Goal: Connect with others: Connect with others

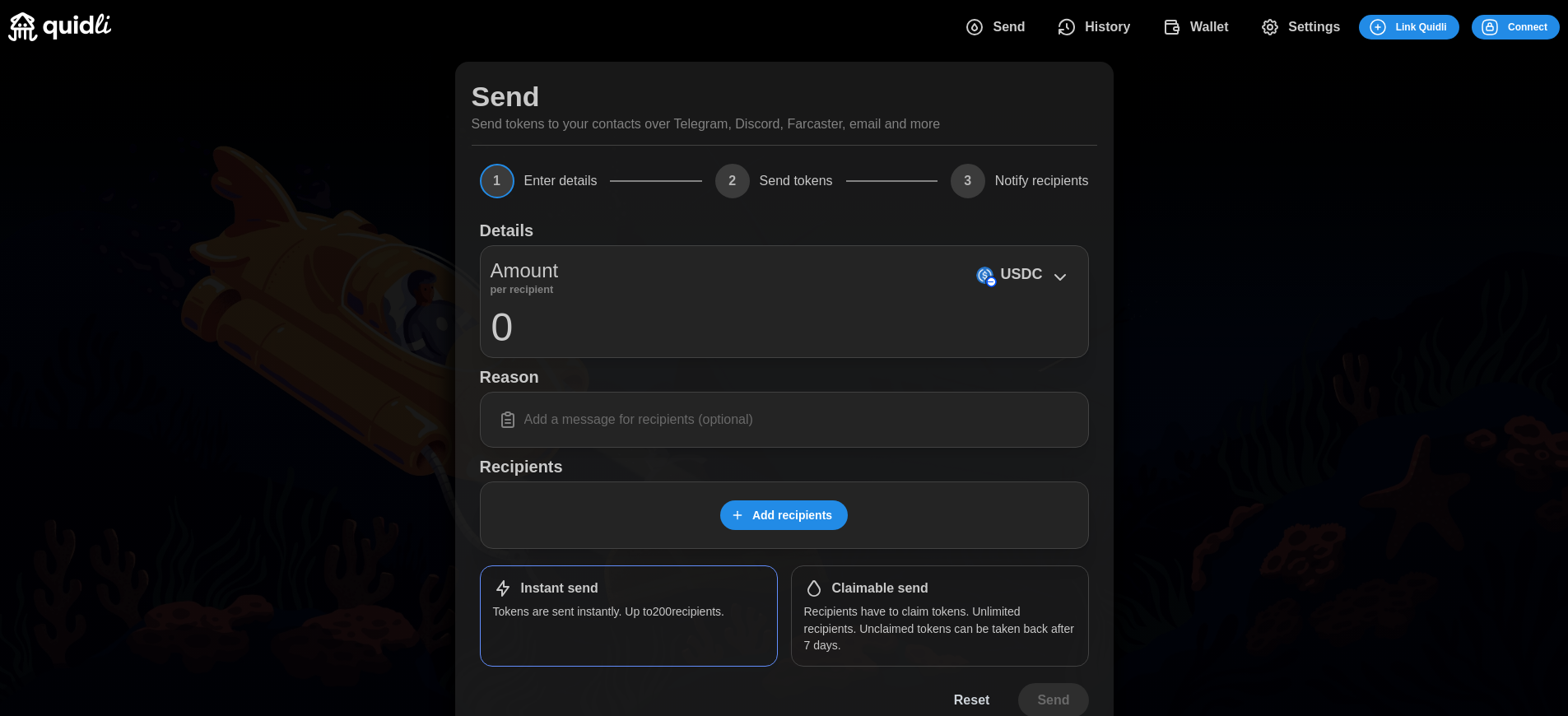
click at [1527, 26] on span "Connect" at bounding box center [1527, 27] width 40 height 23
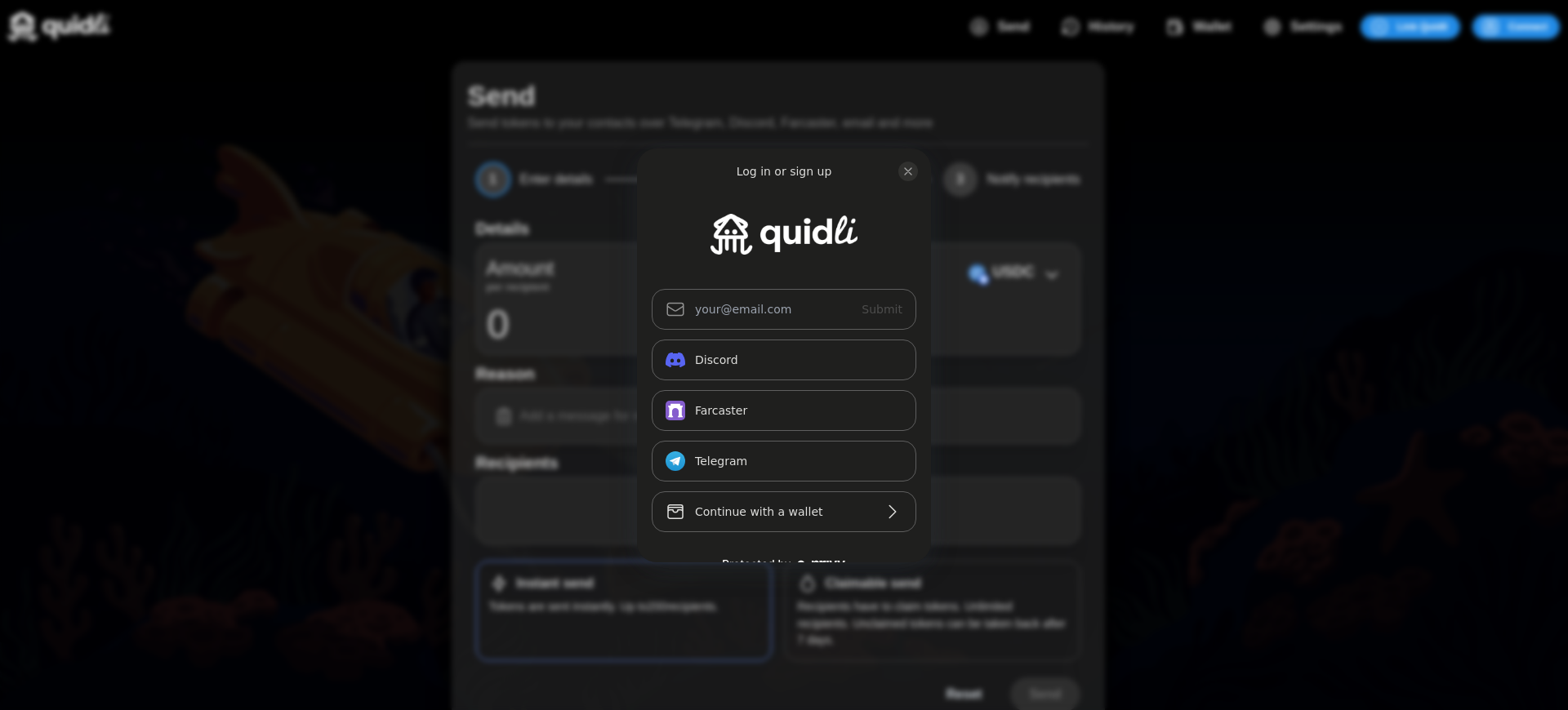
click at [1528, 26] on div "Log in or sign up Submit Continue with Email Discord Farcaster Telegram_logo Te…" at bounding box center [784, 355] width 1568 height 710
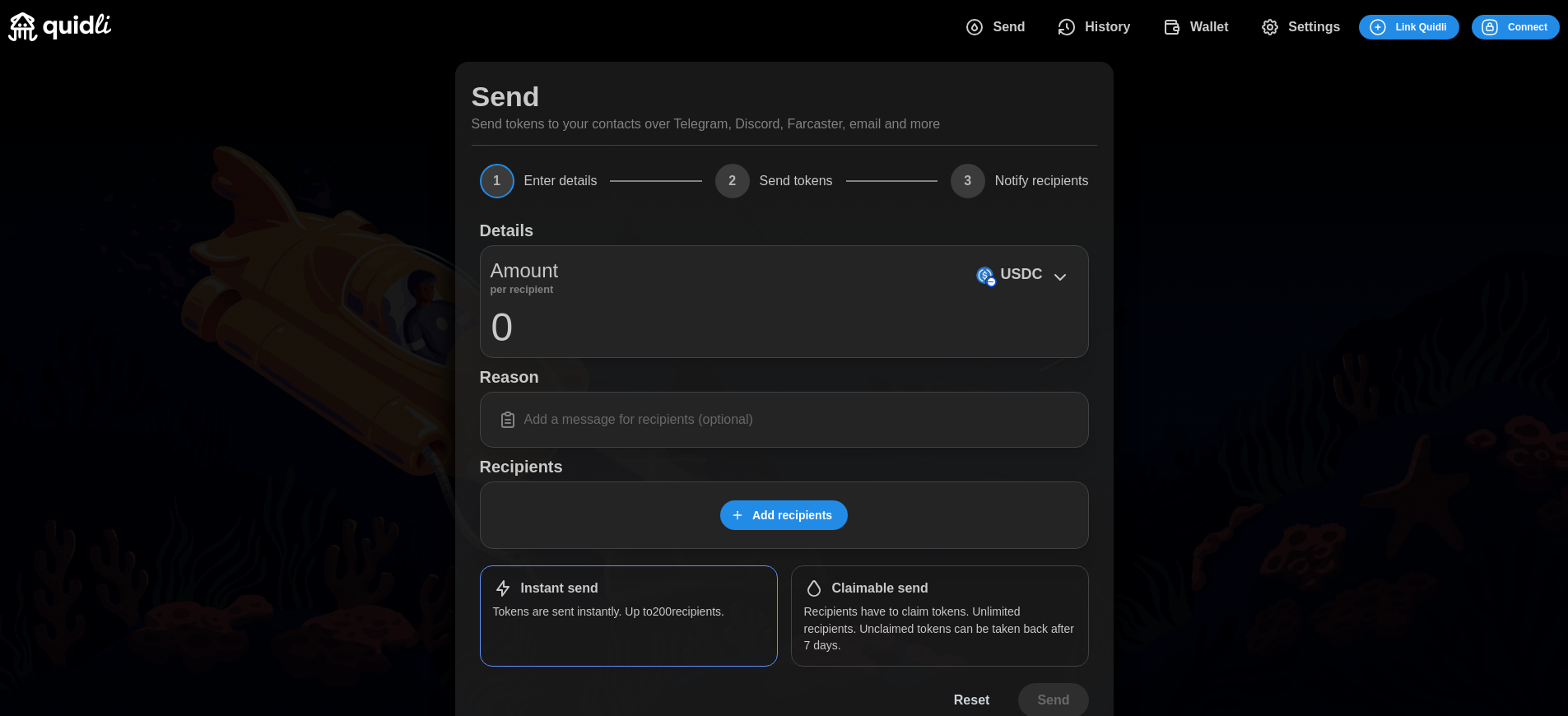
click at [1527, 26] on span "Connect" at bounding box center [1527, 27] width 40 height 23
click at [1540, 26] on div "Log in or sign up Submit Continue with Email Discord Farcaster Telegram_logo Te…" at bounding box center [784, 358] width 1568 height 716
click at [1540, 26] on div "Log in or sign up Submit Continue with Email Discord Farcaster Telegram_logo Te…" at bounding box center [790, 358] width 1581 height 716
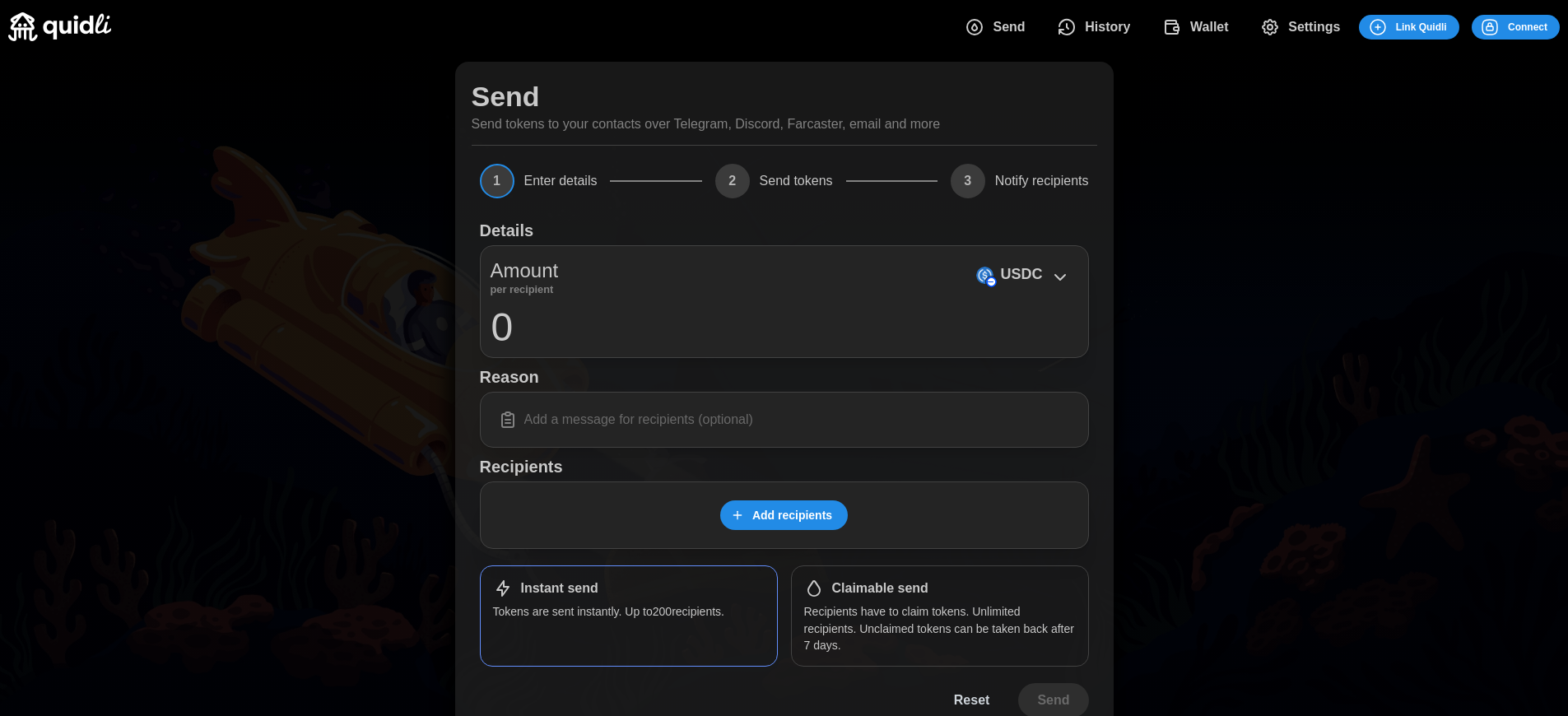
click at [880, 589] on h1 "Claimable send" at bounding box center [880, 589] width 96 height 17
click at [1527, 26] on span "Connect" at bounding box center [1527, 27] width 40 height 23
click at [1540, 26] on div "Log in or sign up Submit Continue with Email Discord Farcaster Telegram_logo Te…" at bounding box center [790, 358] width 1581 height 716
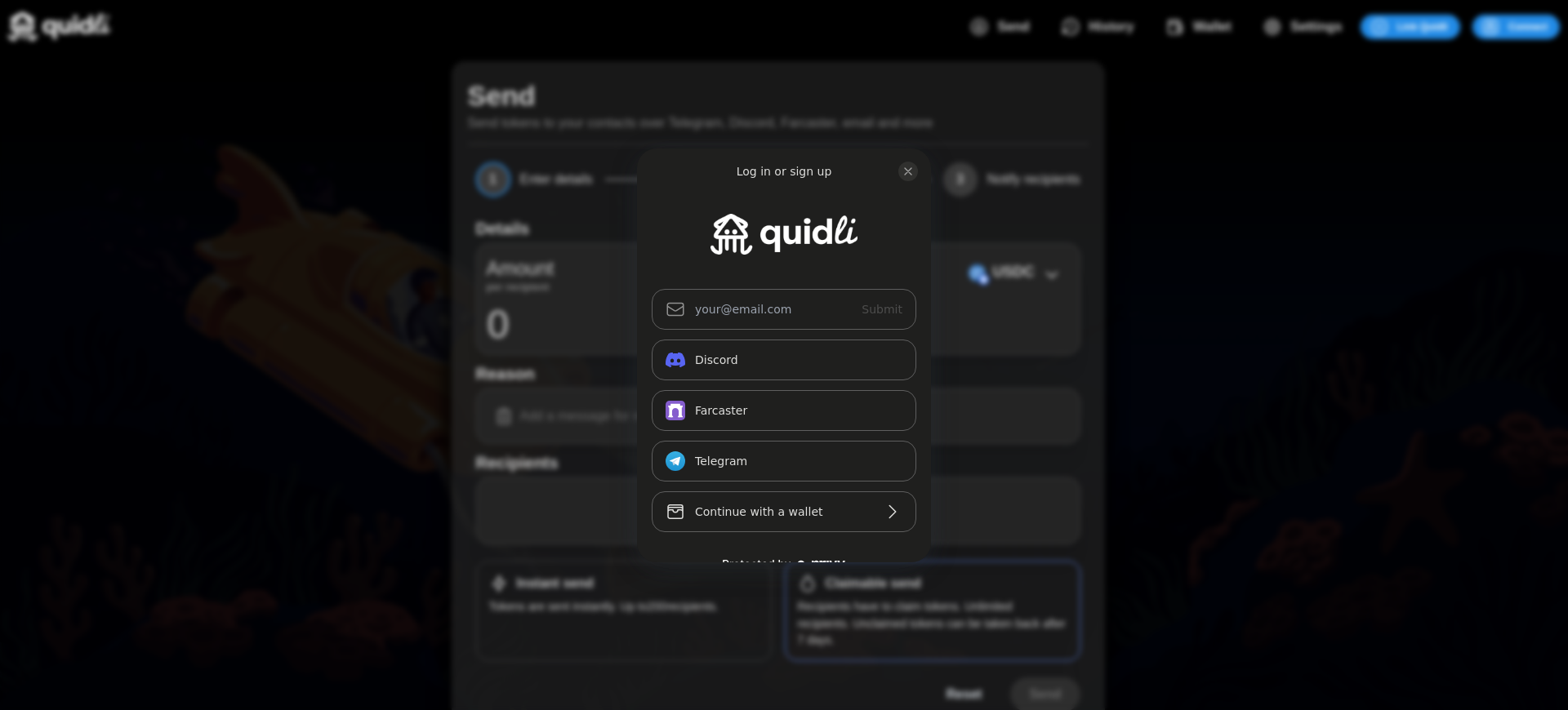
click at [1528, 26] on div "Log in or sign up Submit Continue with Email Discord Farcaster Telegram_logo Te…" at bounding box center [784, 355] width 1568 height 710
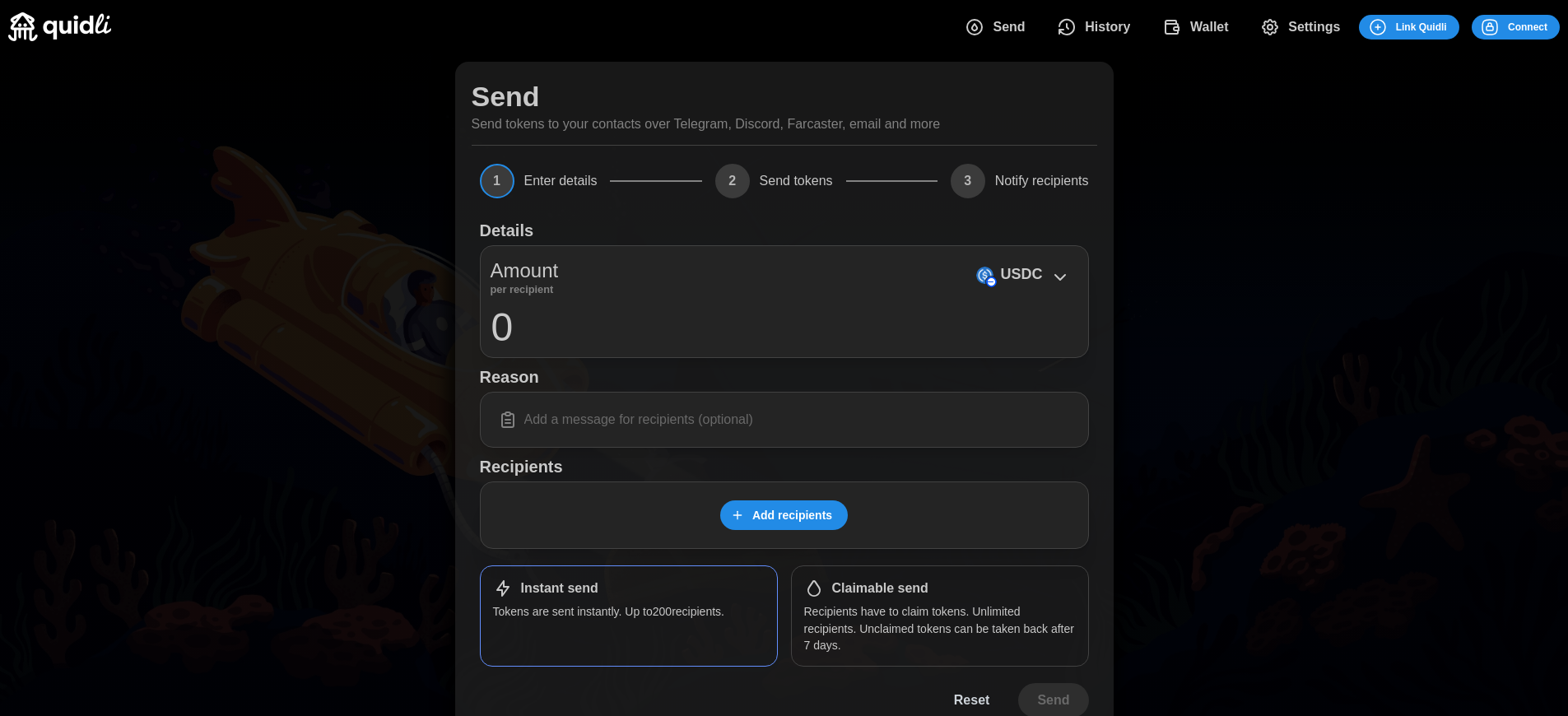
click at [1527, 26] on span "Connect" at bounding box center [1527, 27] width 40 height 23
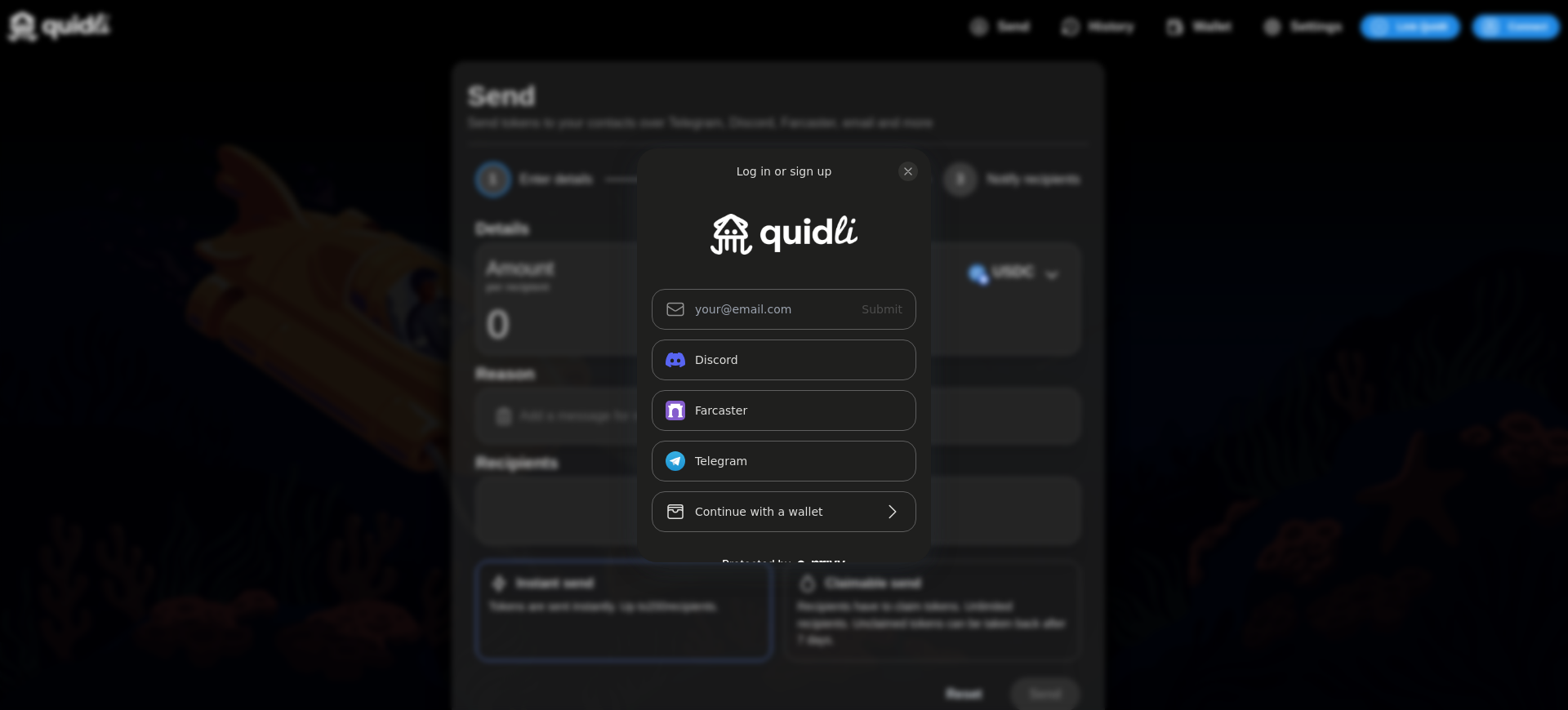
click at [873, 584] on div "Log in or sign up Submit Continue with Email Discord Farcaster Telegram_logo Te…" at bounding box center [784, 355] width 1568 height 710
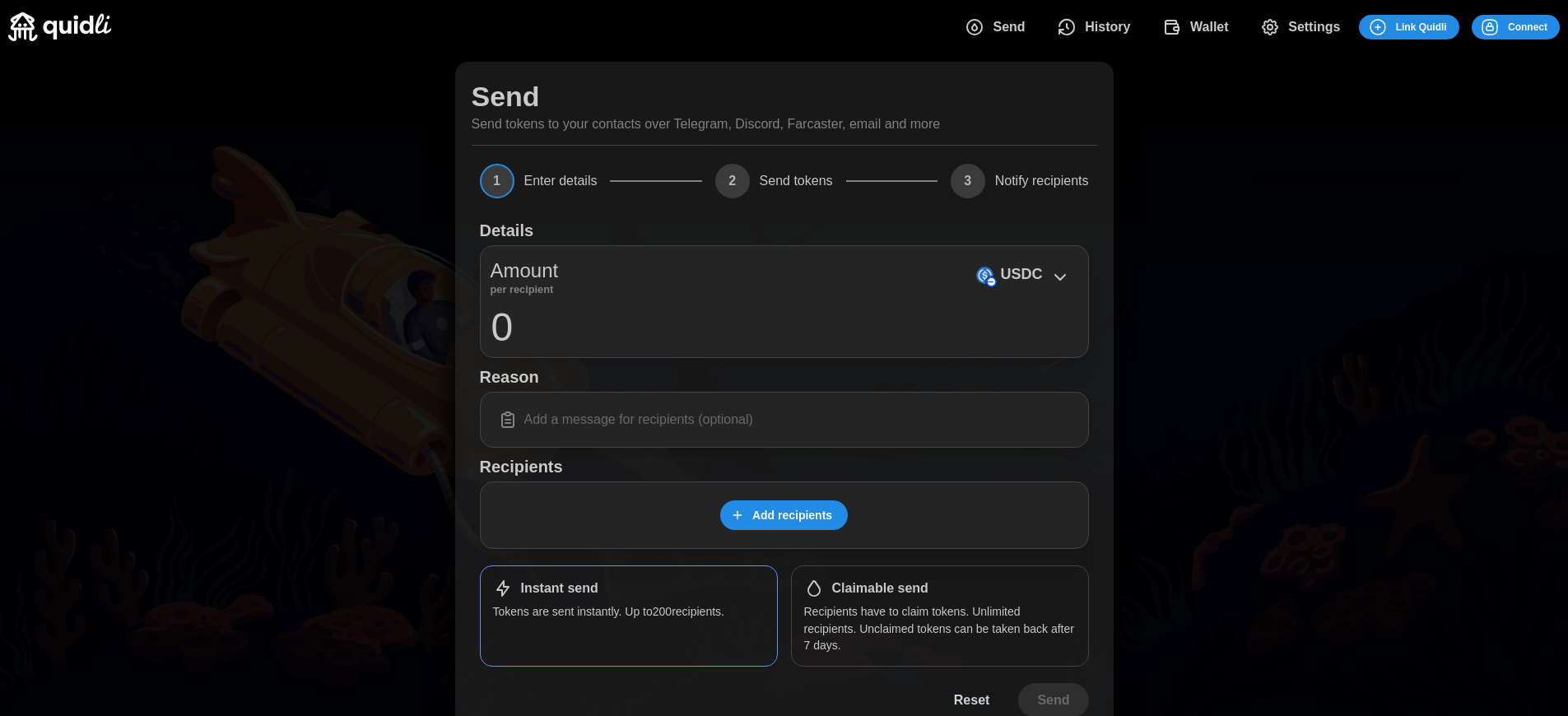
click at [1527, 26] on span "Connect" at bounding box center [1527, 27] width 40 height 23
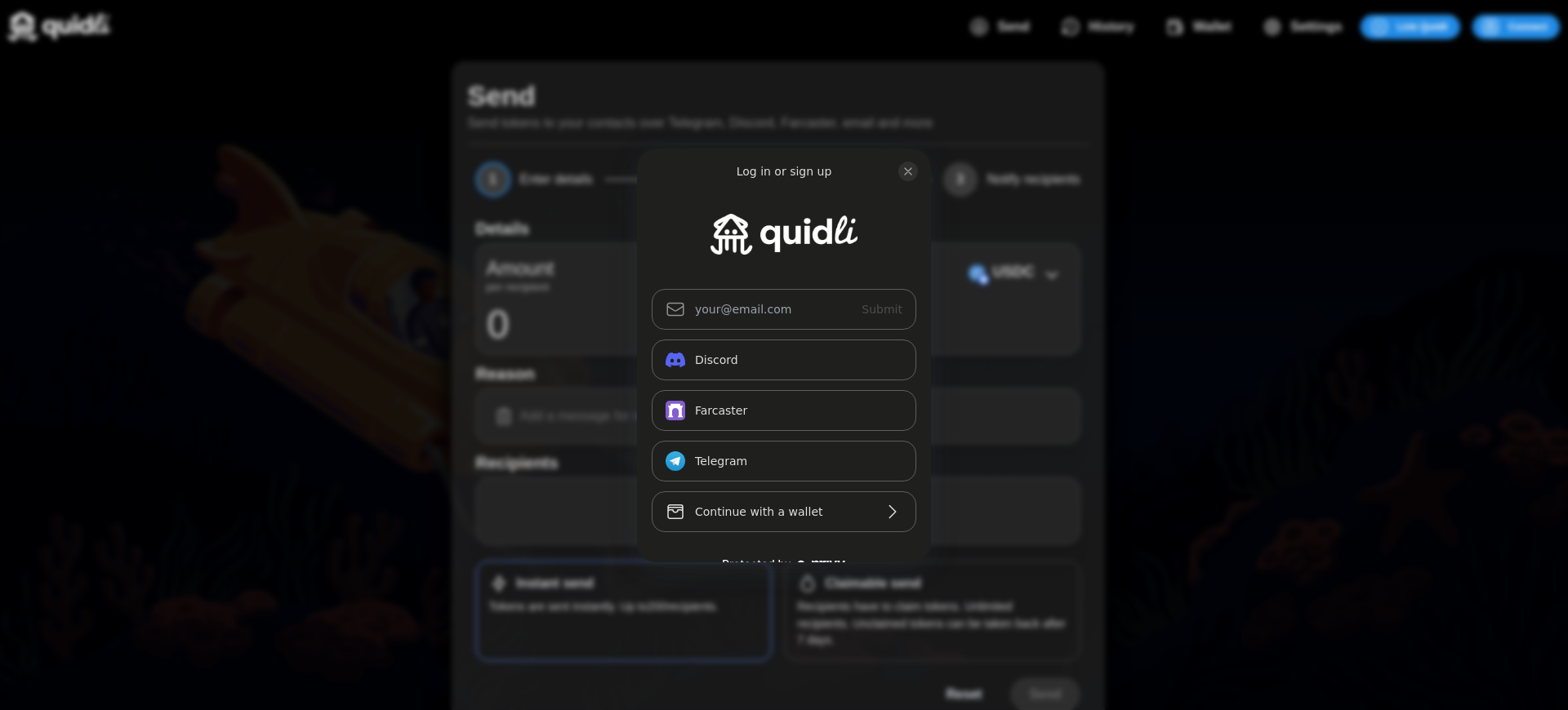
click at [873, 584] on div "Log in or sign up Submit Continue with Email Discord Farcaster Telegram_logo Te…" at bounding box center [784, 355] width 1568 height 710
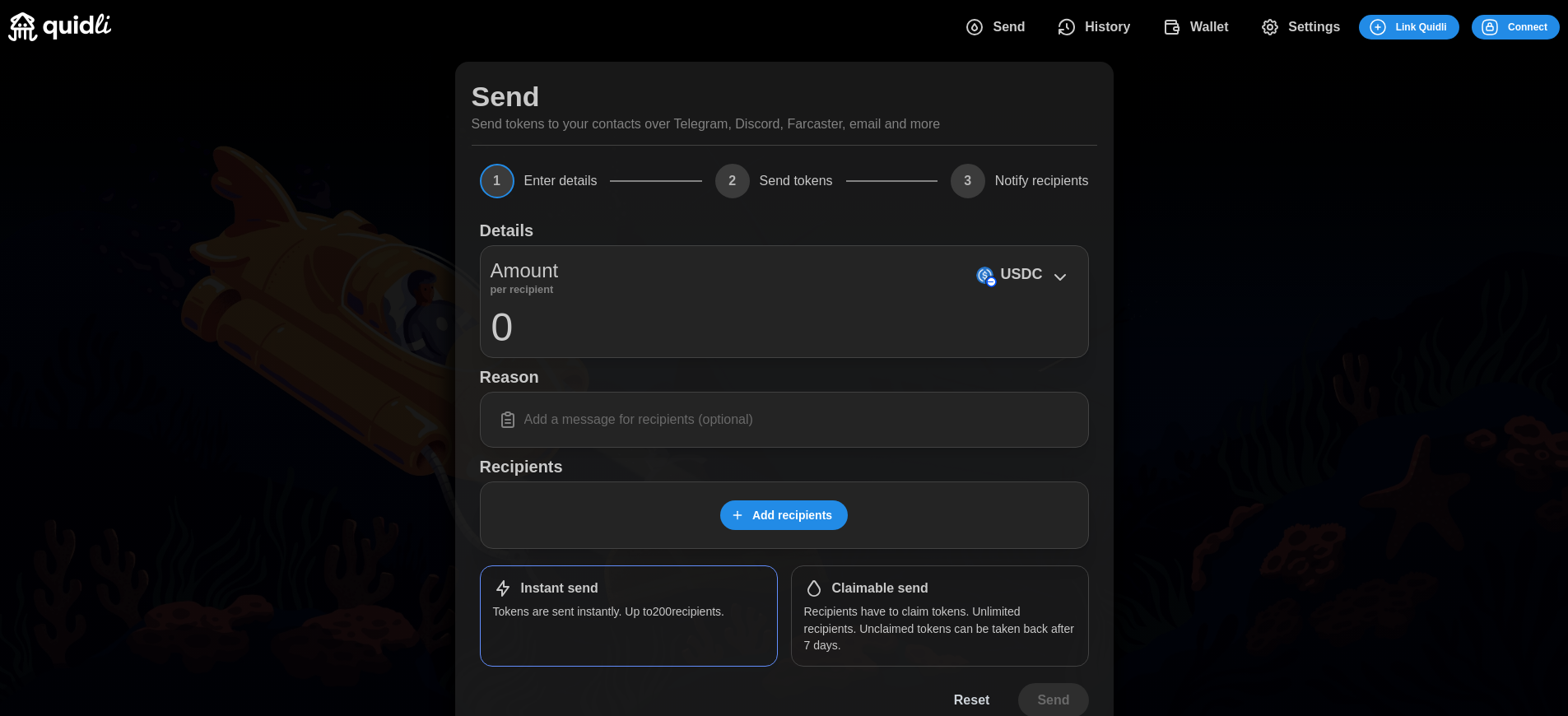
click at [1527, 26] on span "Connect" at bounding box center [1527, 27] width 40 height 23
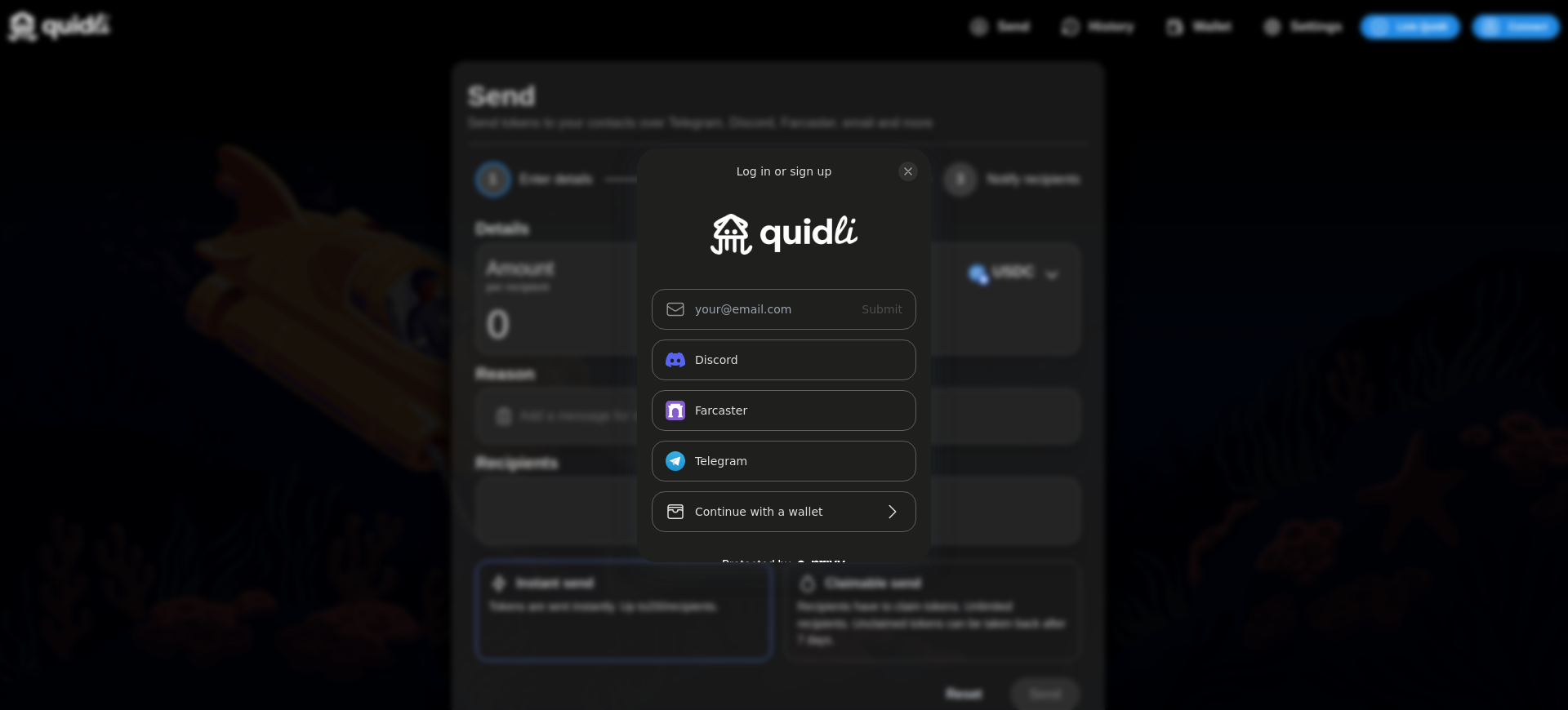
click at [873, 584] on div "Log in or sign up Submit Continue with Email Discord Farcaster Telegram_logo Te…" at bounding box center [784, 355] width 1568 height 710
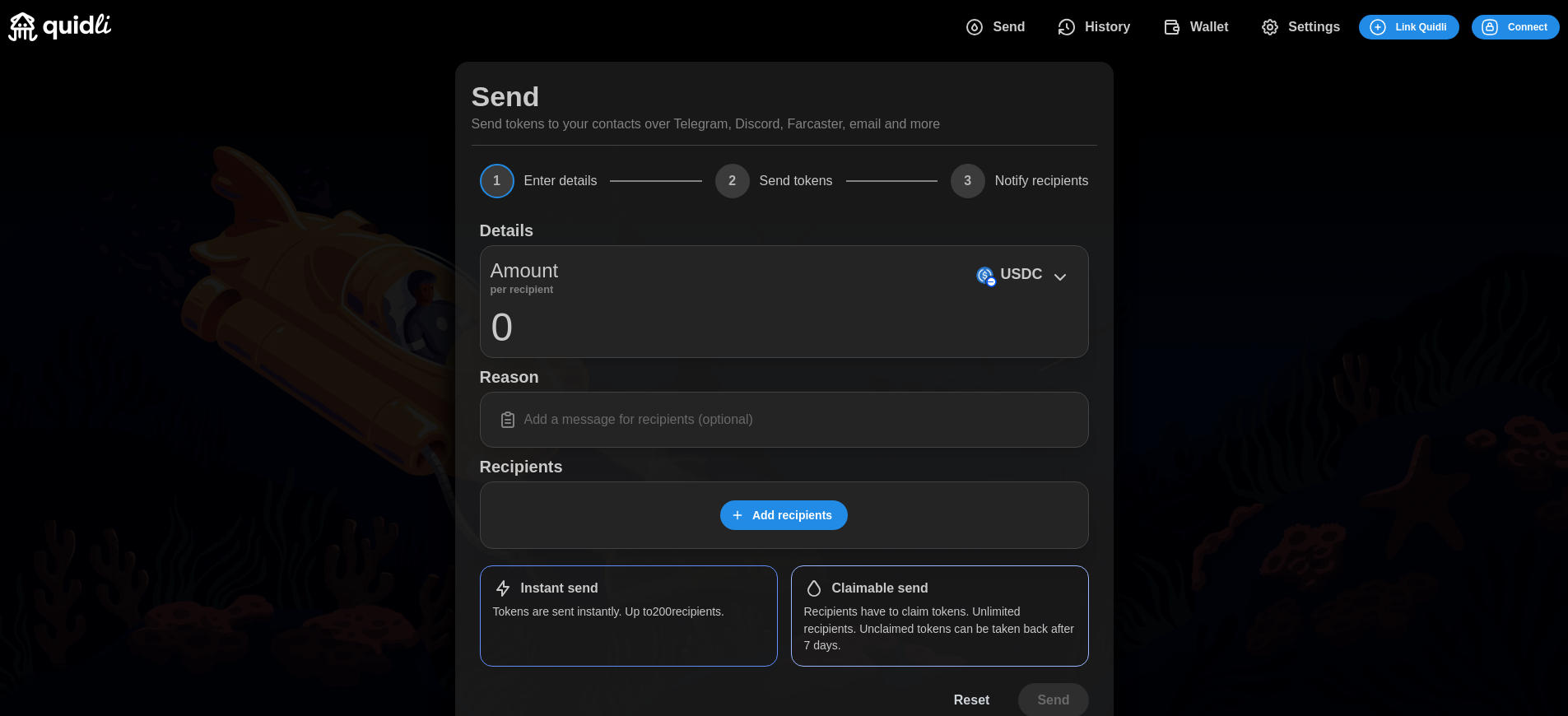
click at [1527, 26] on span "Connect" at bounding box center [1527, 27] width 40 height 23
click at [880, 589] on h1 "Claimable send" at bounding box center [880, 589] width 96 height 17
click at [1527, 26] on span "Connect" at bounding box center [1527, 27] width 40 height 23
